Goal: Entertainment & Leisure: Consume media (video, audio)

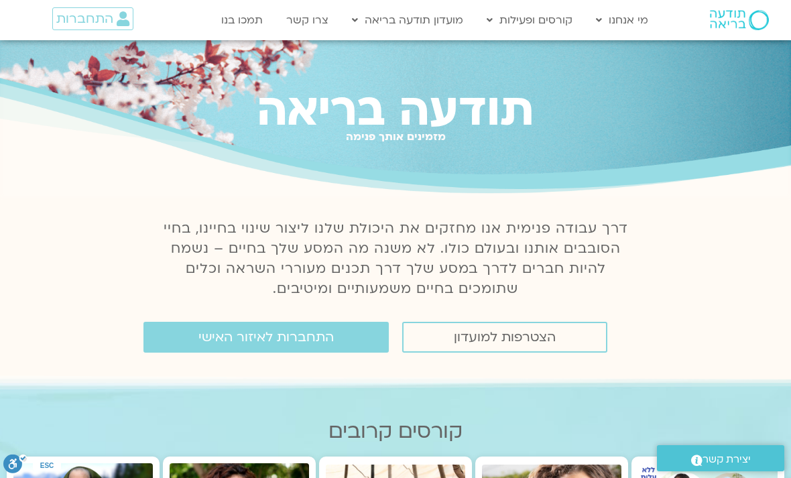
click at [345, 338] on link "התחברות לאיזור האישי" at bounding box center [266, 337] width 245 height 31
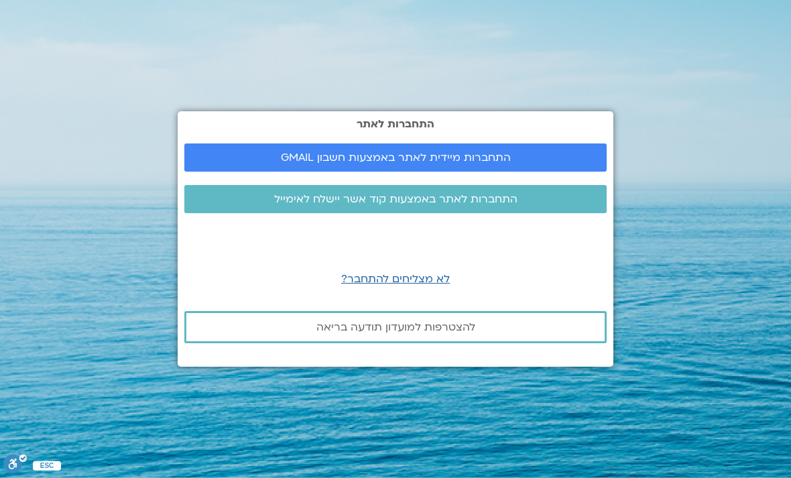
click at [514, 172] on link "התחברות מיידית לאתר באמצעות חשבון GMAIL" at bounding box center [395, 158] width 422 height 28
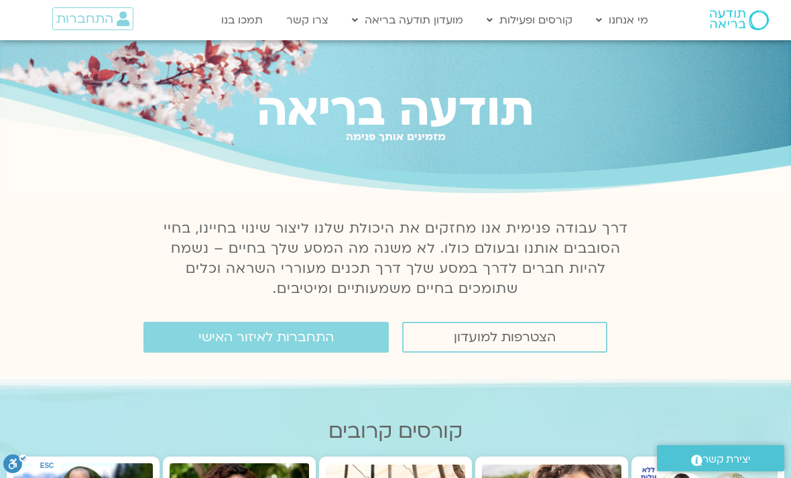
click at [316, 338] on span "התחברות לאיזור האישי" at bounding box center [266, 337] width 135 height 15
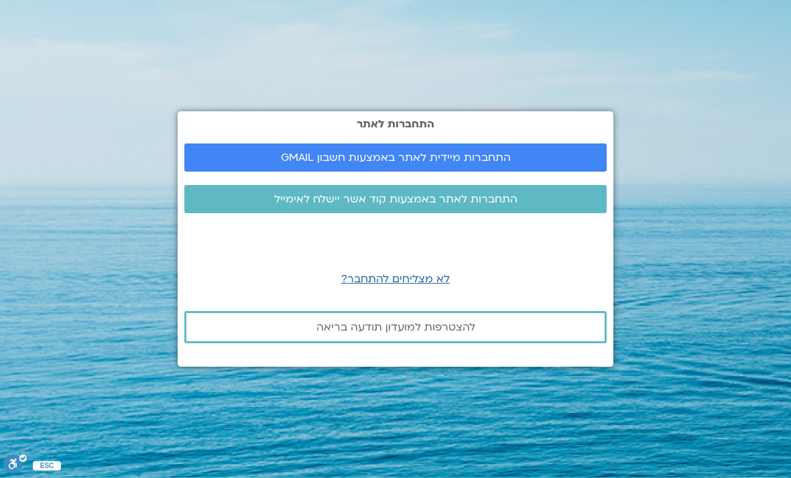
click at [540, 166] on link "התחברות מיידית לאתר באמצעות חשבון GMAIL" at bounding box center [395, 158] width 422 height 28
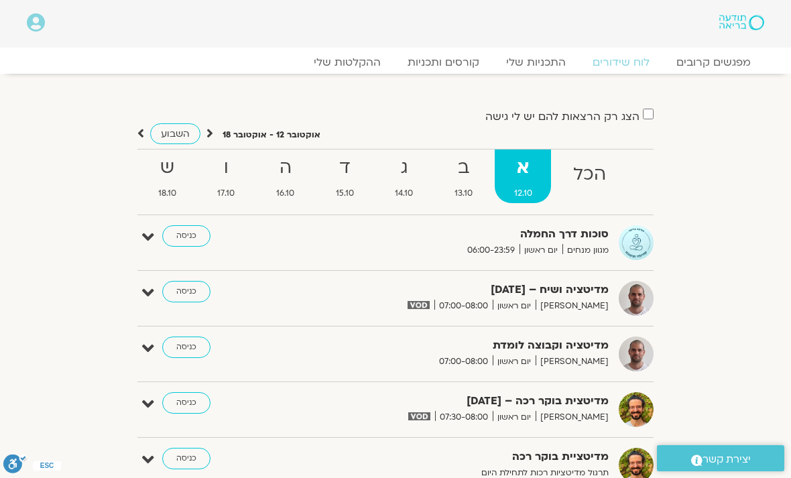
click at [376, 68] on link "ההקלטות שלי" at bounding box center [347, 62] width 94 height 13
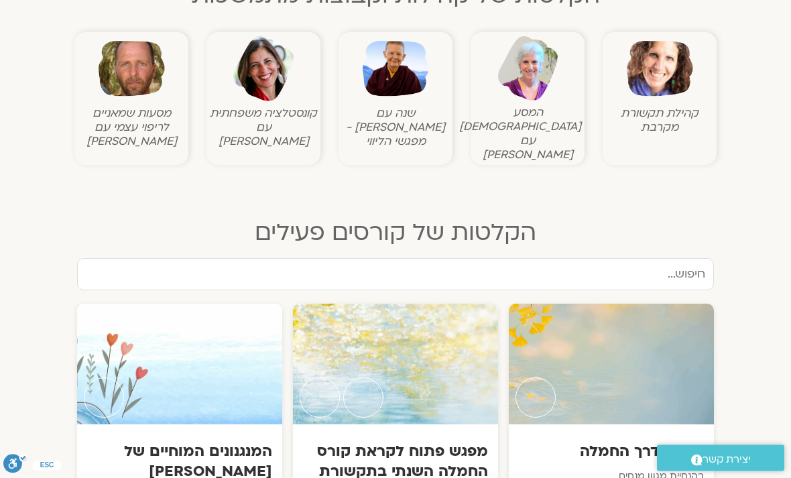
scroll to position [485, 0]
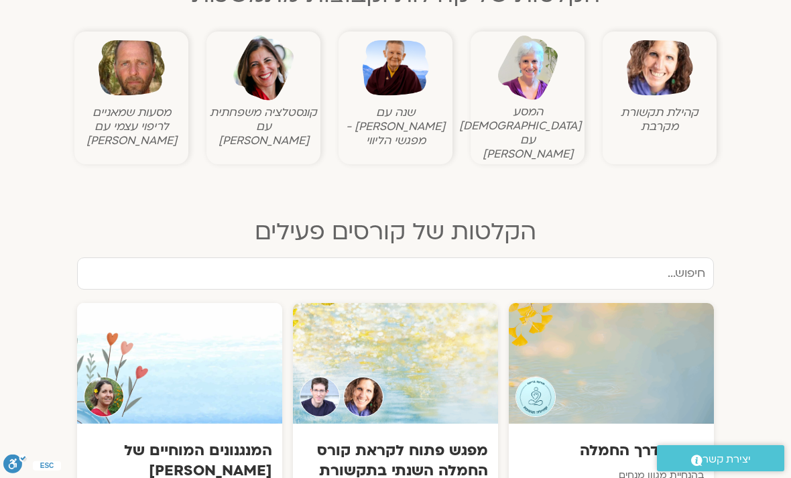
click at [656, 111] on figcaption "קהילת תקשורת מקרבת" at bounding box center [659, 119] width 107 height 28
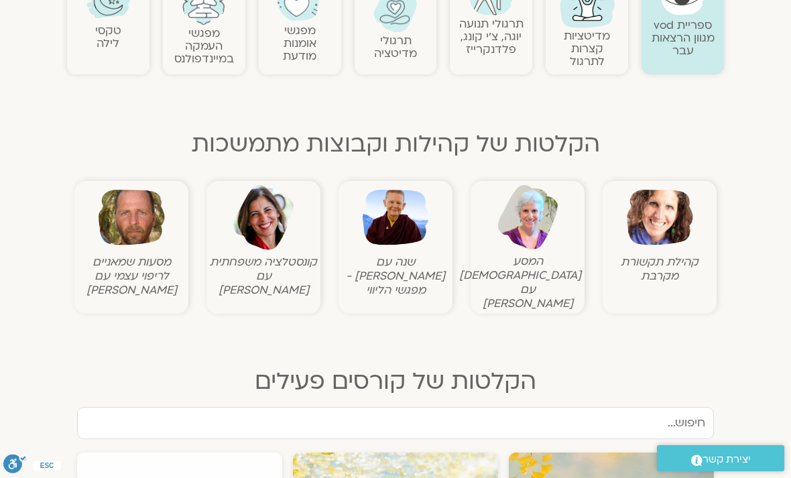
scroll to position [335, 0]
click at [660, 235] on img at bounding box center [660, 218] width 66 height 66
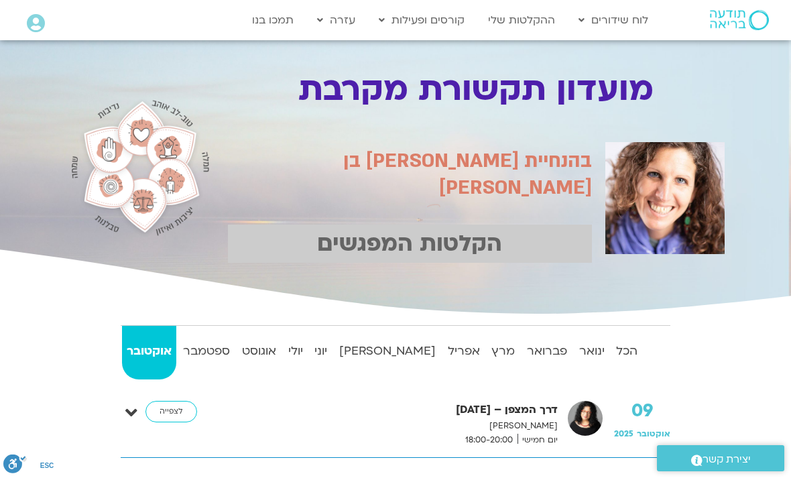
click at [628, 355] on strong "הכל" at bounding box center [627, 351] width 31 height 20
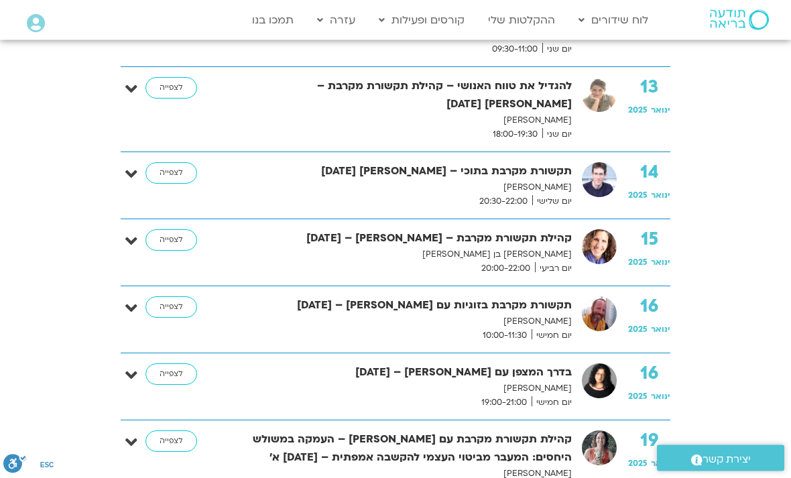
scroll to position [1304, 0]
click at [187, 229] on link "לצפייה" at bounding box center [172, 239] width 52 height 21
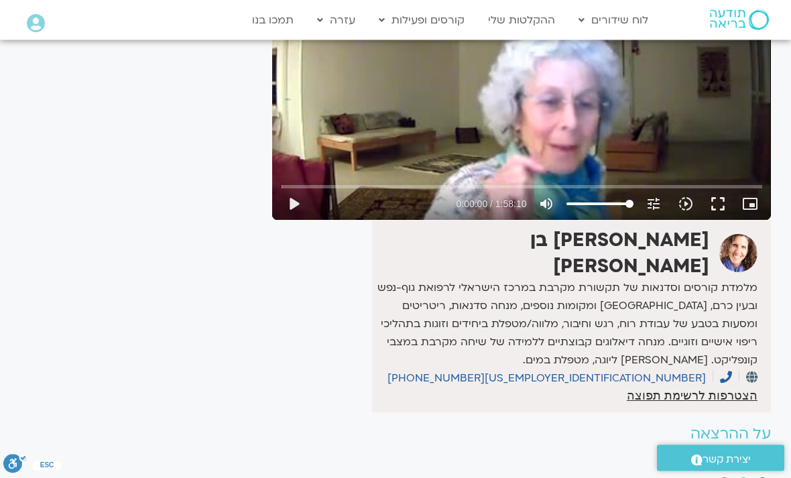
click at [302, 205] on button "play_arrow" at bounding box center [294, 204] width 32 height 32
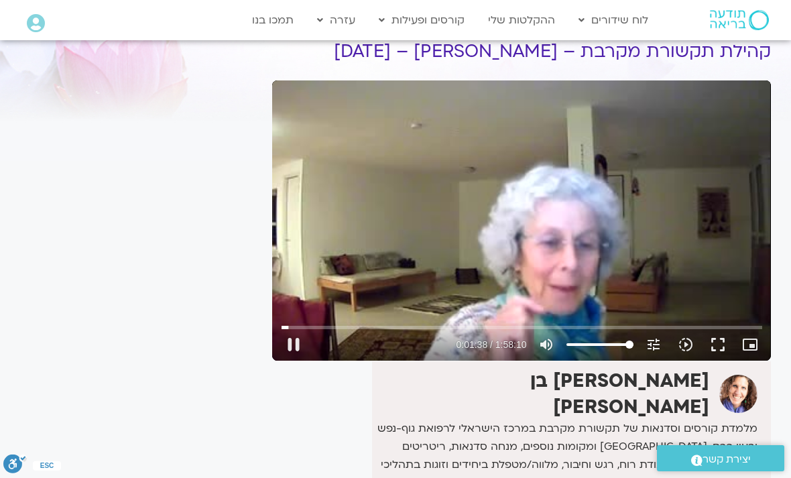
scroll to position [58, 0]
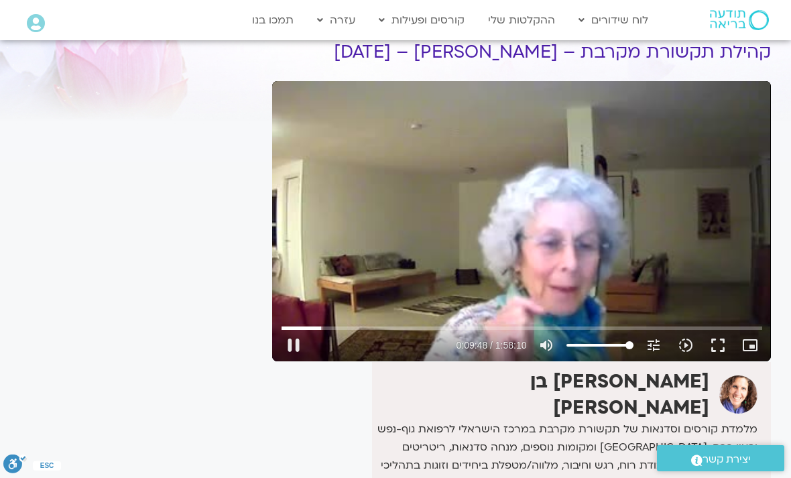
click at [294, 353] on button "pause" at bounding box center [294, 345] width 32 height 32
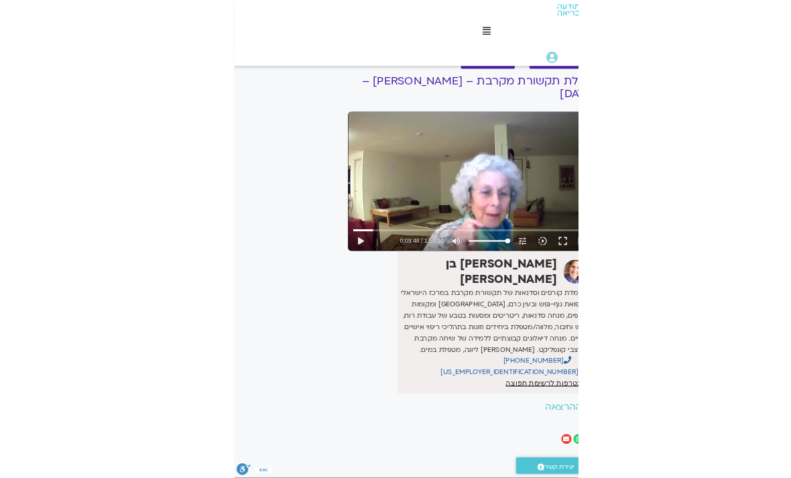
scroll to position [182, 0]
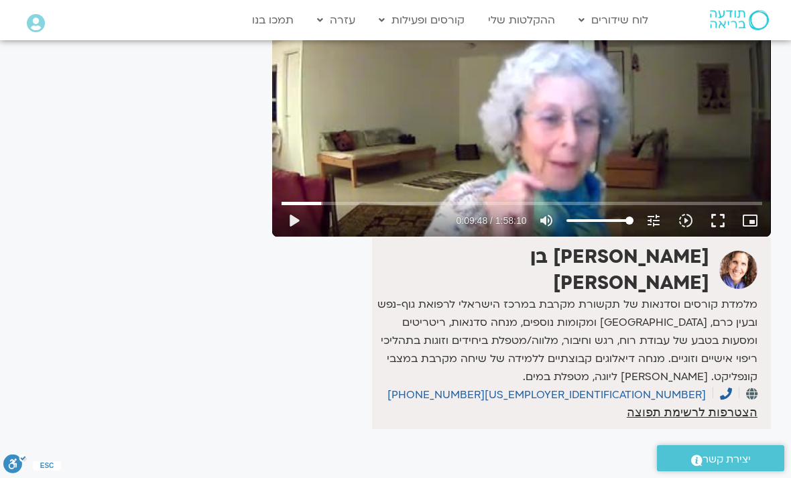
type input "588.397580564666"
